Goal: Information Seeking & Learning: Learn about a topic

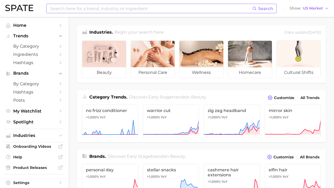
click at [159, 10] on input at bounding box center [151, 8] width 203 height 9
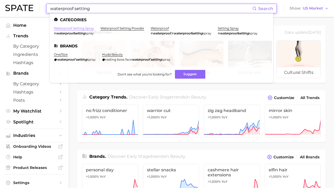
type input "waterproof setting"
click at [81, 28] on link "waterproof setting spray" at bounding box center [74, 28] width 40 height 4
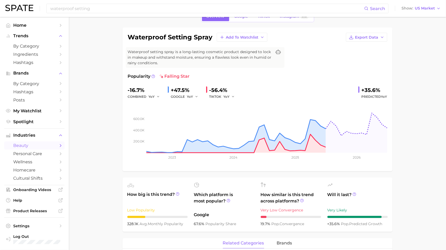
scroll to position [30, 0]
click at [161, 6] on input "waterproof setting" at bounding box center [207, 8] width 314 height 9
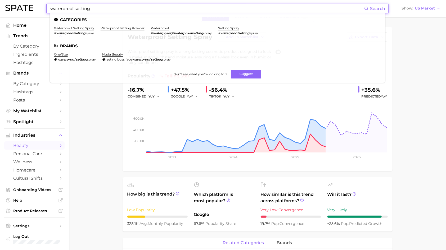
click at [161, 6] on input "waterproof setting" at bounding box center [207, 8] width 314 height 9
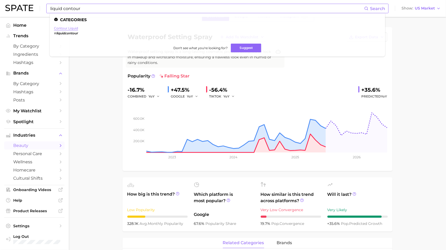
click at [62, 28] on link "contour liquid" at bounding box center [66, 28] width 24 height 4
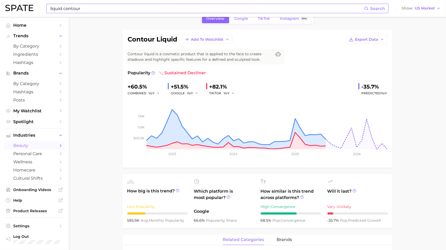
scroll to position [27, 0]
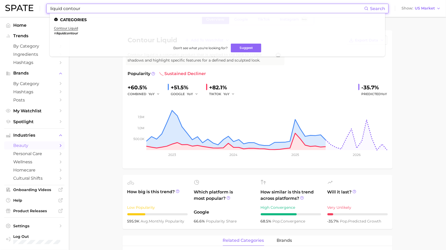
click at [165, 8] on input "liquid contour" at bounding box center [207, 8] width 314 height 9
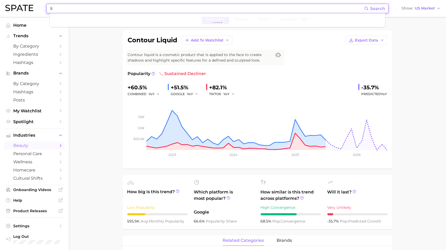
type input "l"
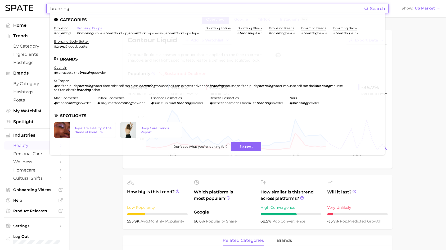
type input "bronzing"
click at [91, 28] on link "bronzing drops" at bounding box center [89, 28] width 25 height 4
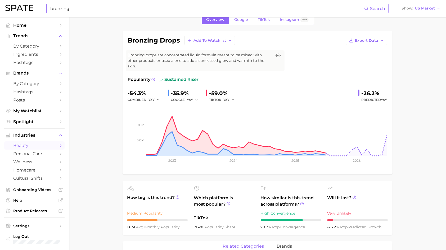
scroll to position [27, 0]
